Goal: Information Seeking & Learning: Learn about a topic

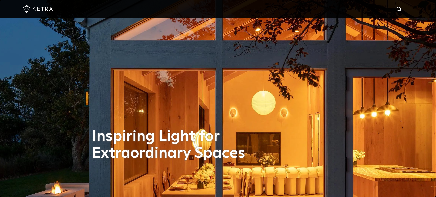
click at [414, 12] on div at bounding box center [218, 9] width 391 height 18
click at [414, 9] on img at bounding box center [411, 8] width 6 height 5
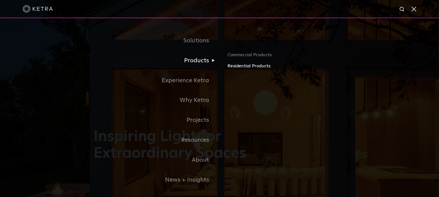
click at [242, 67] on link "Residential Products" at bounding box center [287, 65] width 118 height 7
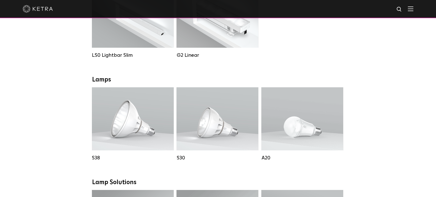
scroll to position [183, 0]
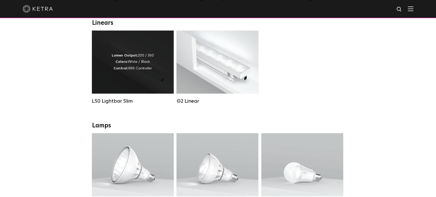
click at [134, 57] on strong "Lumen Output:" at bounding box center [125, 56] width 26 height 4
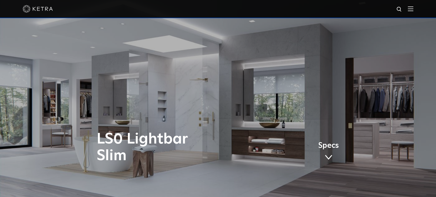
scroll to position [23, 0]
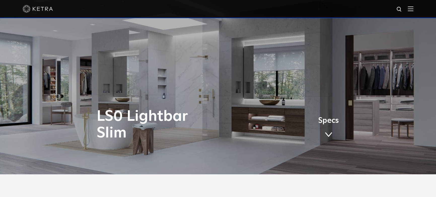
click at [328, 124] on span "Specs" at bounding box center [328, 120] width 21 height 7
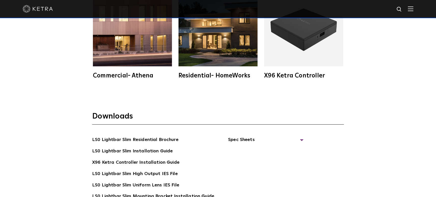
scroll to position [844, 0]
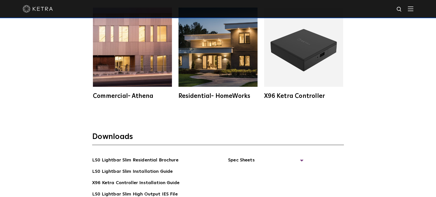
click at [291, 73] on img at bounding box center [303, 47] width 79 height 79
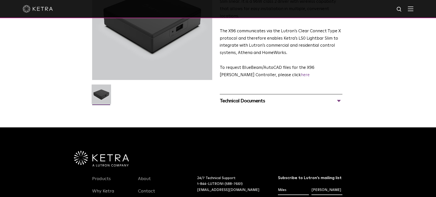
scroll to position [91, 0]
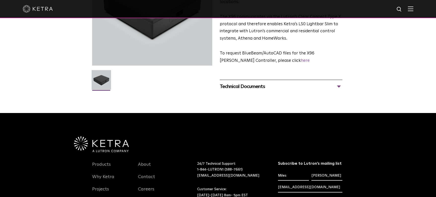
click at [271, 82] on div "Technical Documents" at bounding box center [281, 86] width 123 height 8
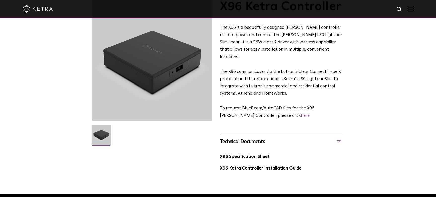
scroll to position [23, 0]
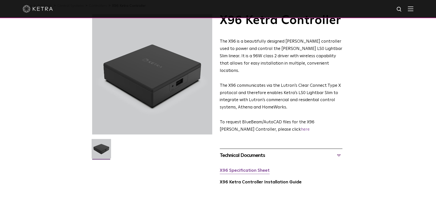
click at [256, 168] on link "X96 Specification Sheet" at bounding box center [245, 170] width 50 height 4
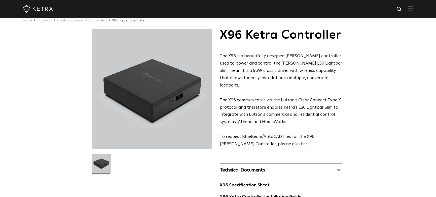
scroll to position [0, 0]
